Goal: Task Accomplishment & Management: Complete application form

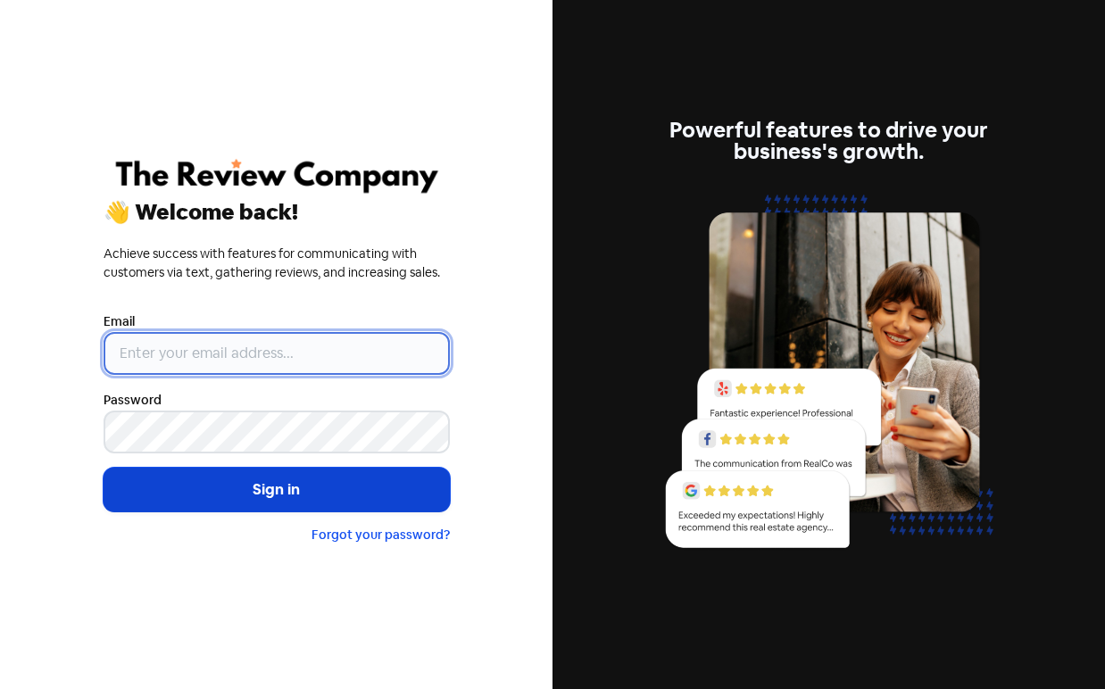
type input "[PERSON_NAME][EMAIL_ADDRESS][DOMAIN_NAME]"
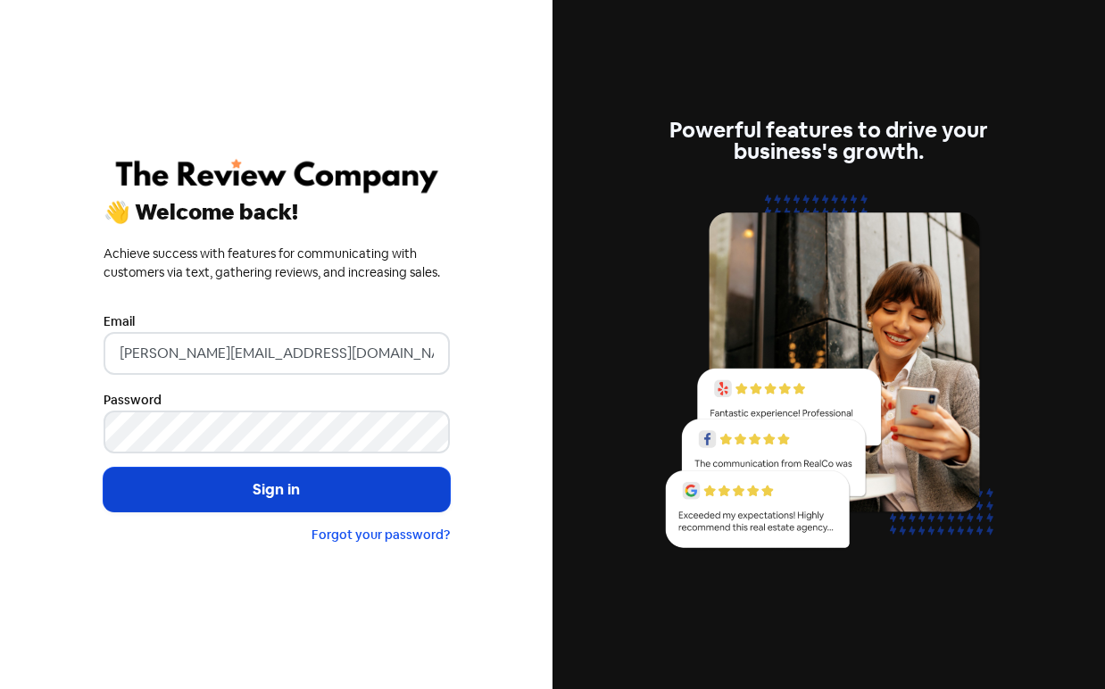
click at [314, 489] on button "Sign in" at bounding box center [277, 490] width 346 height 45
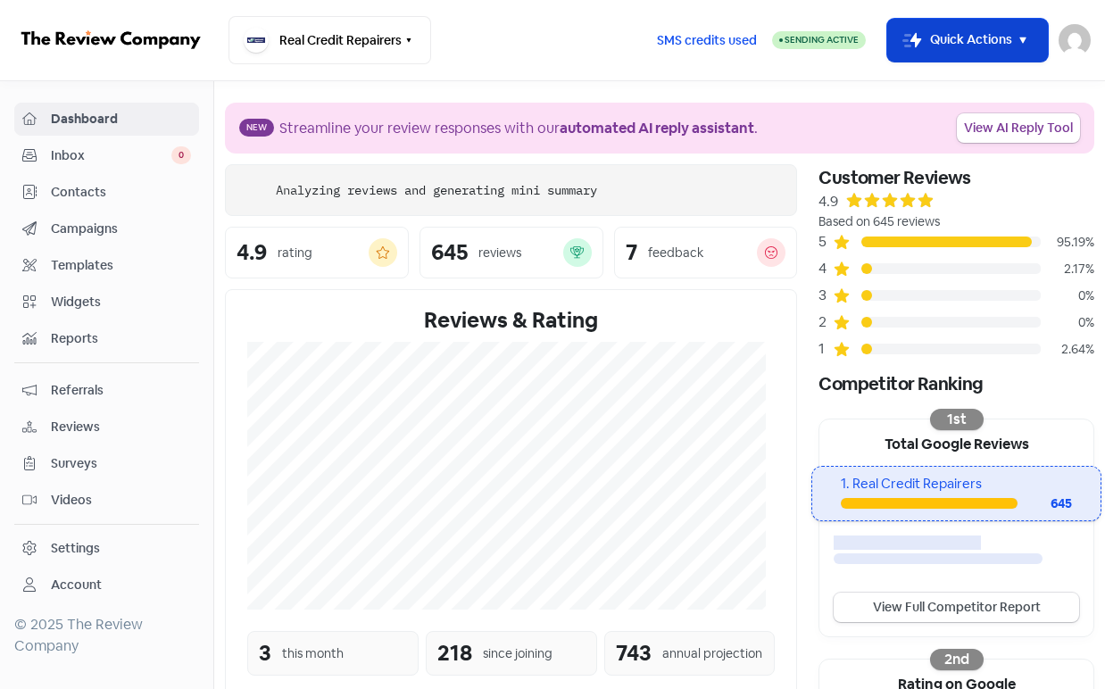
click at [1003, 35] on button "Icon For Thunder-move Quick Actions" at bounding box center [967, 40] width 161 height 43
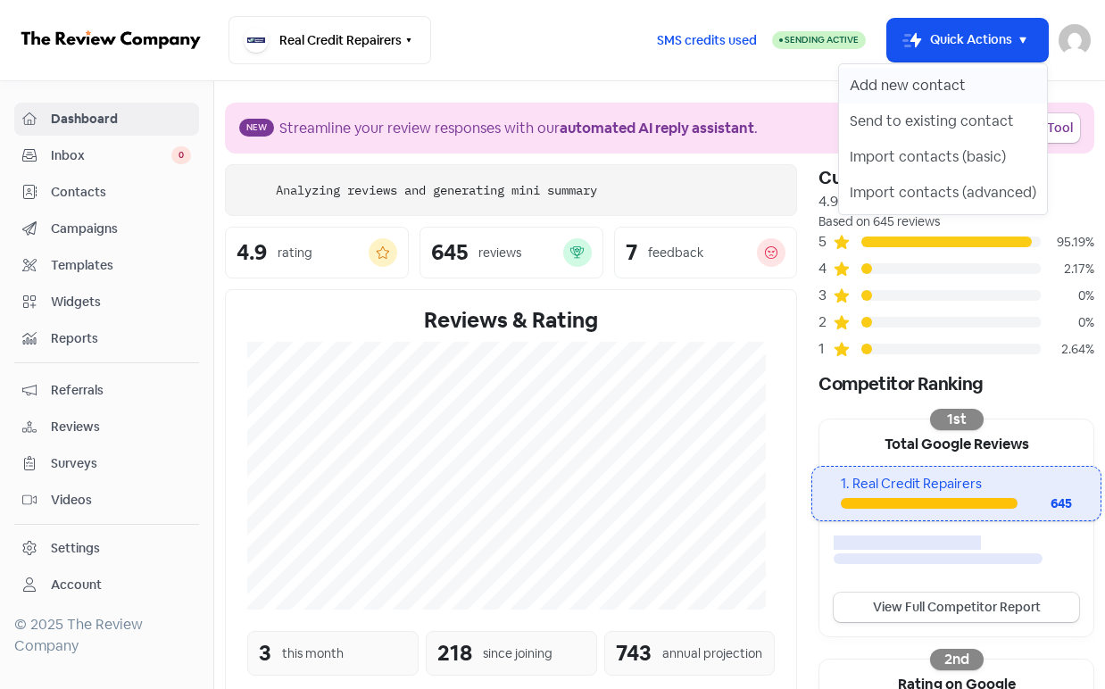
click at [981, 86] on button "Add new contact" at bounding box center [943, 86] width 208 height 36
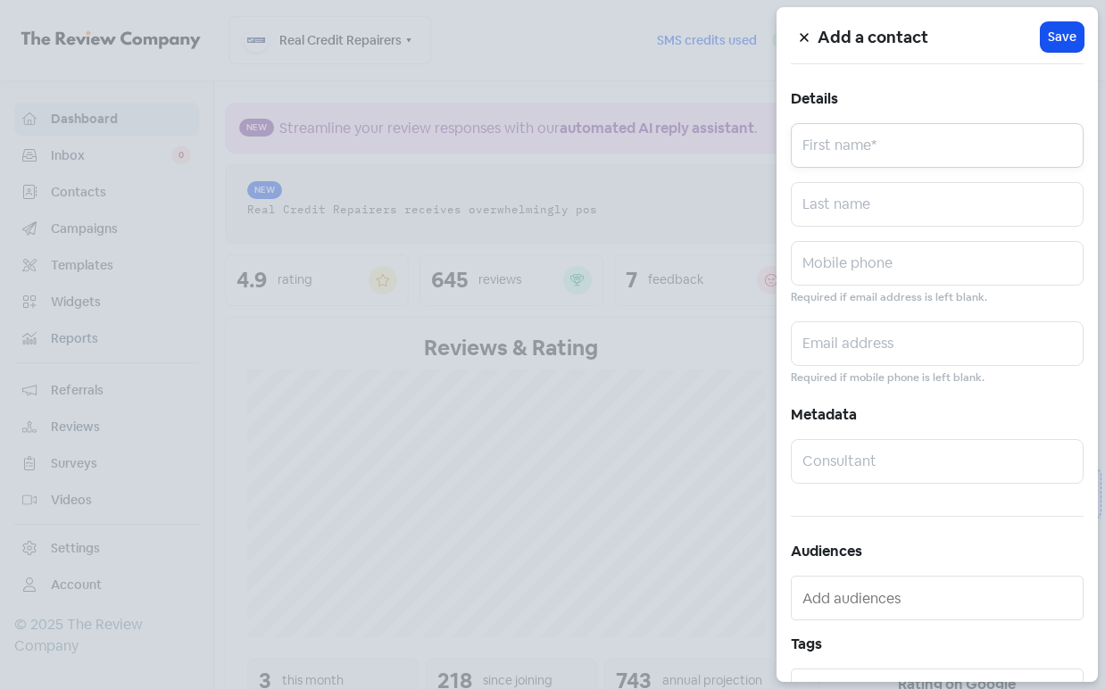
click at [951, 146] on input "text" at bounding box center [937, 145] width 293 height 45
paste input "[PERSON_NAME]"
click at [900, 158] on input "[PERSON_NAME]" at bounding box center [937, 145] width 293 height 45
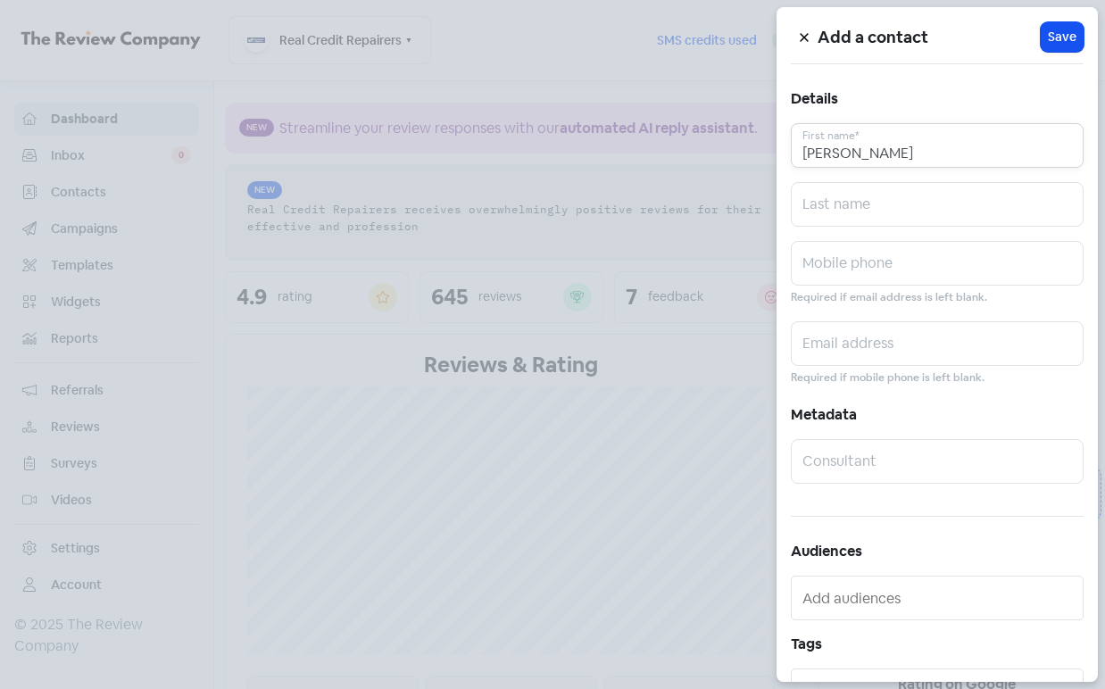
click at [900, 158] on input "[PERSON_NAME]" at bounding box center [937, 145] width 293 height 45
type input "[PERSON_NAME]"
drag, startPoint x: 882, startPoint y: 232, endPoint x: 881, endPoint y: 212, distance: 20.6
click at [882, 226] on div "Add a contact Icon For Loading Save Details [PERSON_NAME] First name* Last name…" at bounding box center [937, 344] width 321 height 675
click at [882, 208] on input "text" at bounding box center [937, 204] width 293 height 45
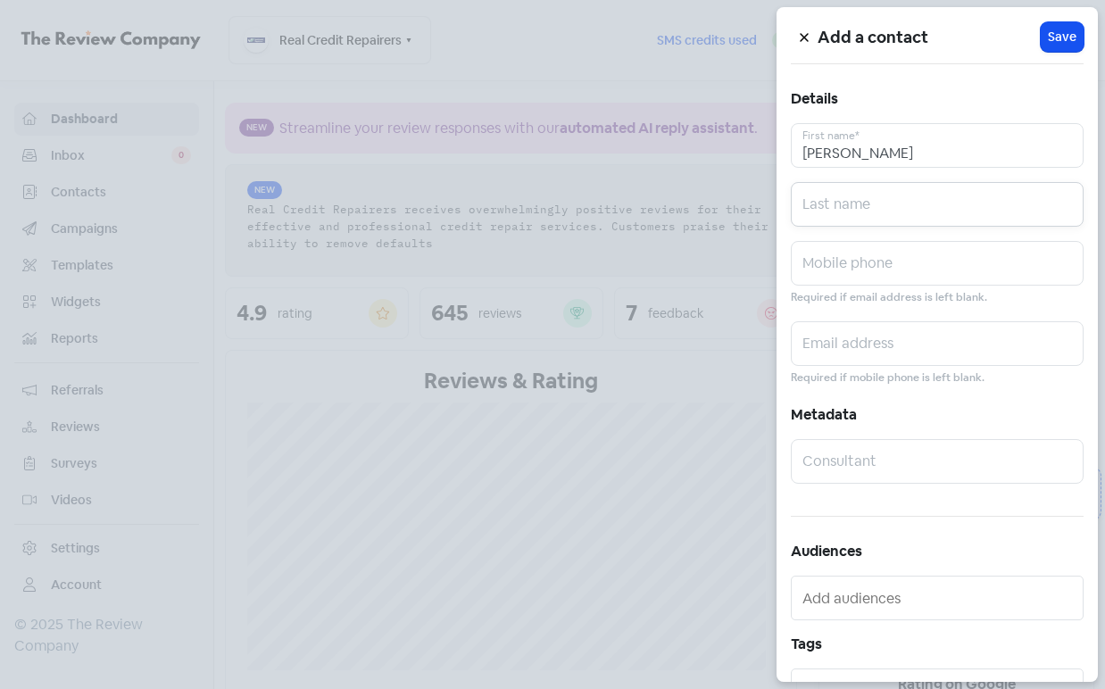
paste input "[GEOGRAPHIC_DATA]"
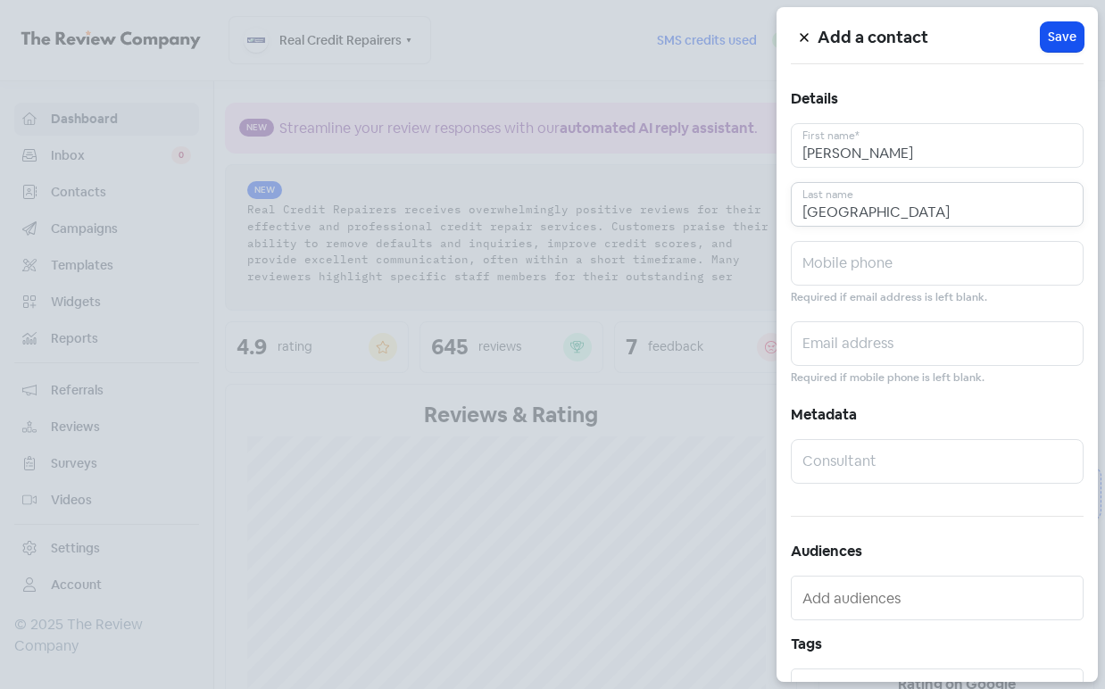
type input "[GEOGRAPHIC_DATA]"
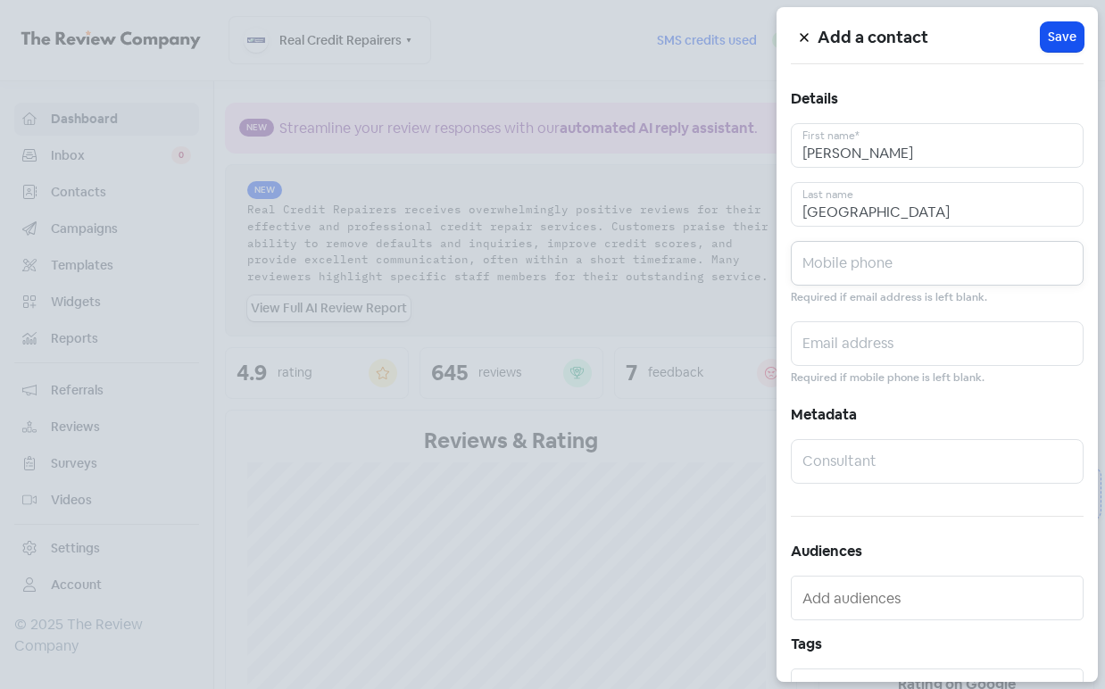
click at [955, 278] on input "text" at bounding box center [937, 263] width 293 height 45
paste input "0401770693"
type input "0401770693"
click at [903, 330] on input "text" at bounding box center [937, 343] width 293 height 45
paste input "[EMAIL_ADDRESS][DOMAIN_NAME]"
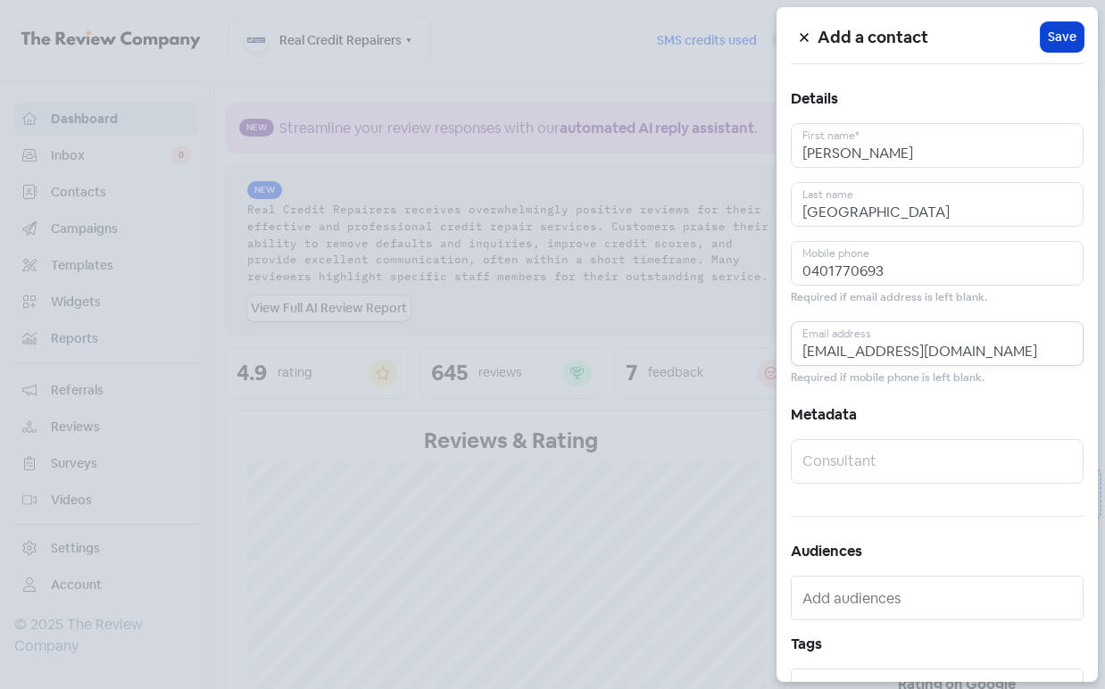
type input "[EMAIL_ADDRESS][DOMAIN_NAME]"
click at [1065, 46] on span "Save" at bounding box center [1062, 37] width 29 height 19
